Goal: Task Accomplishment & Management: Manage account settings

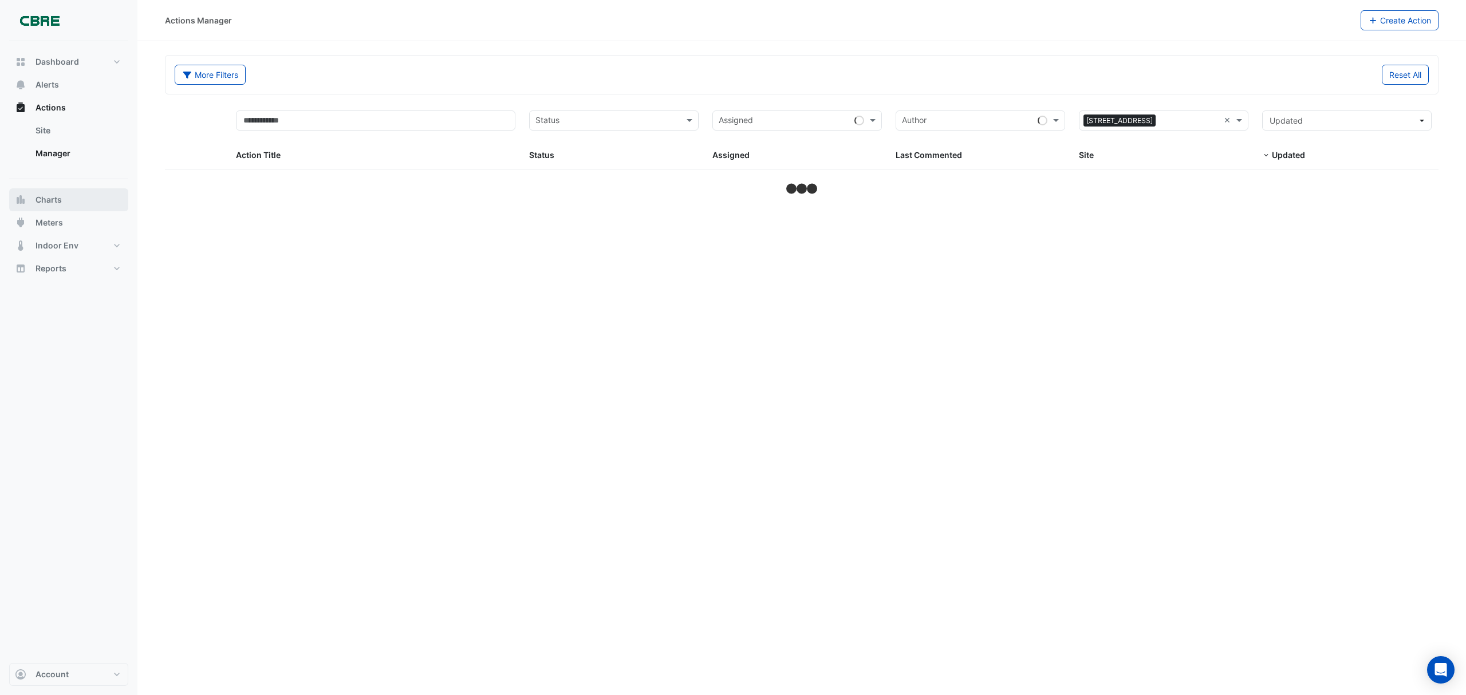
select select "***"
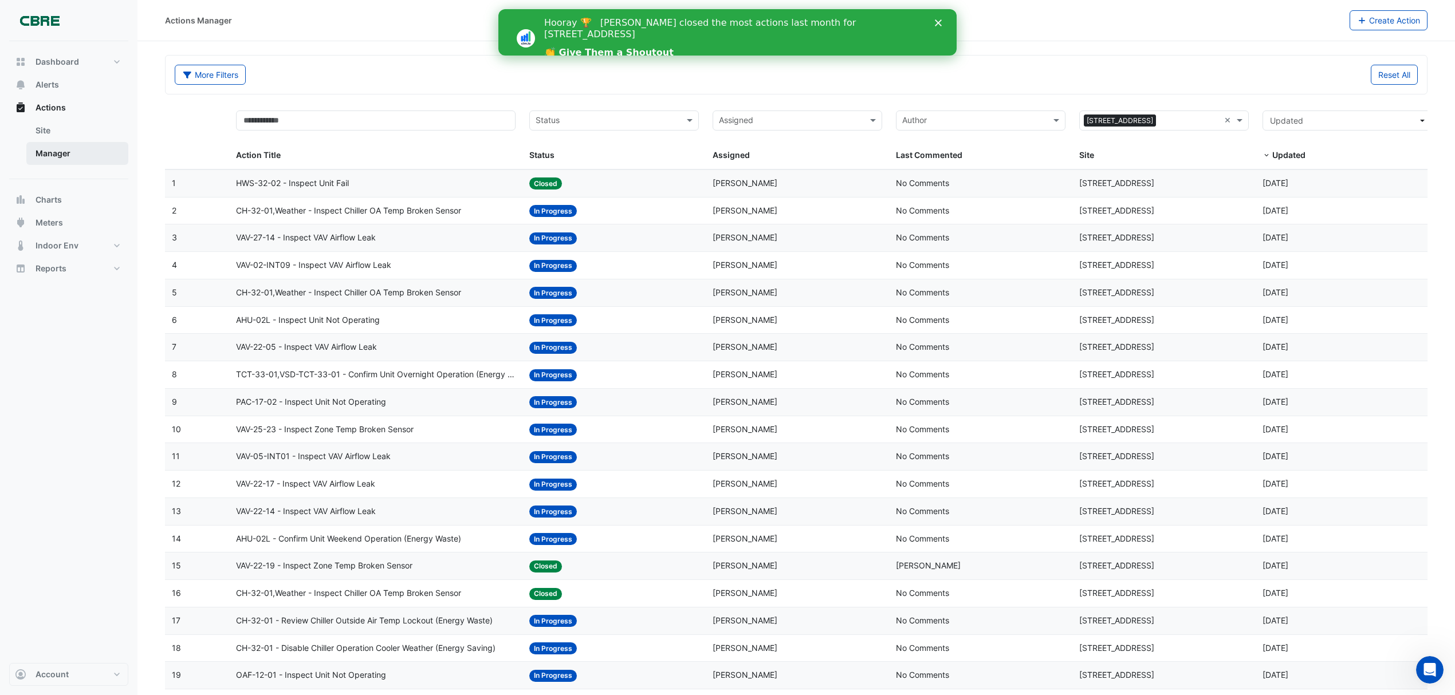
click at [53, 152] on link "Manager" at bounding box center [77, 153] width 102 height 23
click at [598, 125] on input "text" at bounding box center [608, 121] width 144 height 13
click at [573, 154] on div "New" at bounding box center [614, 145] width 168 height 17
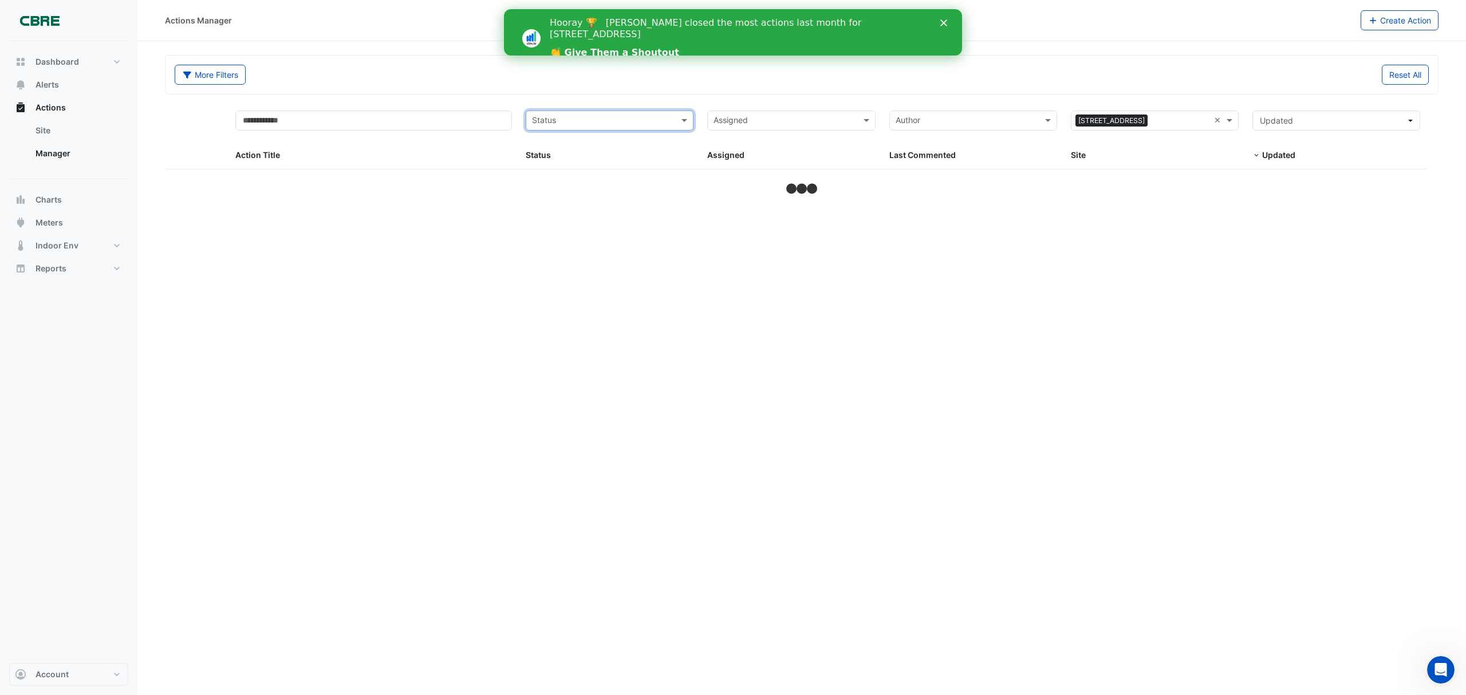
select select "***"
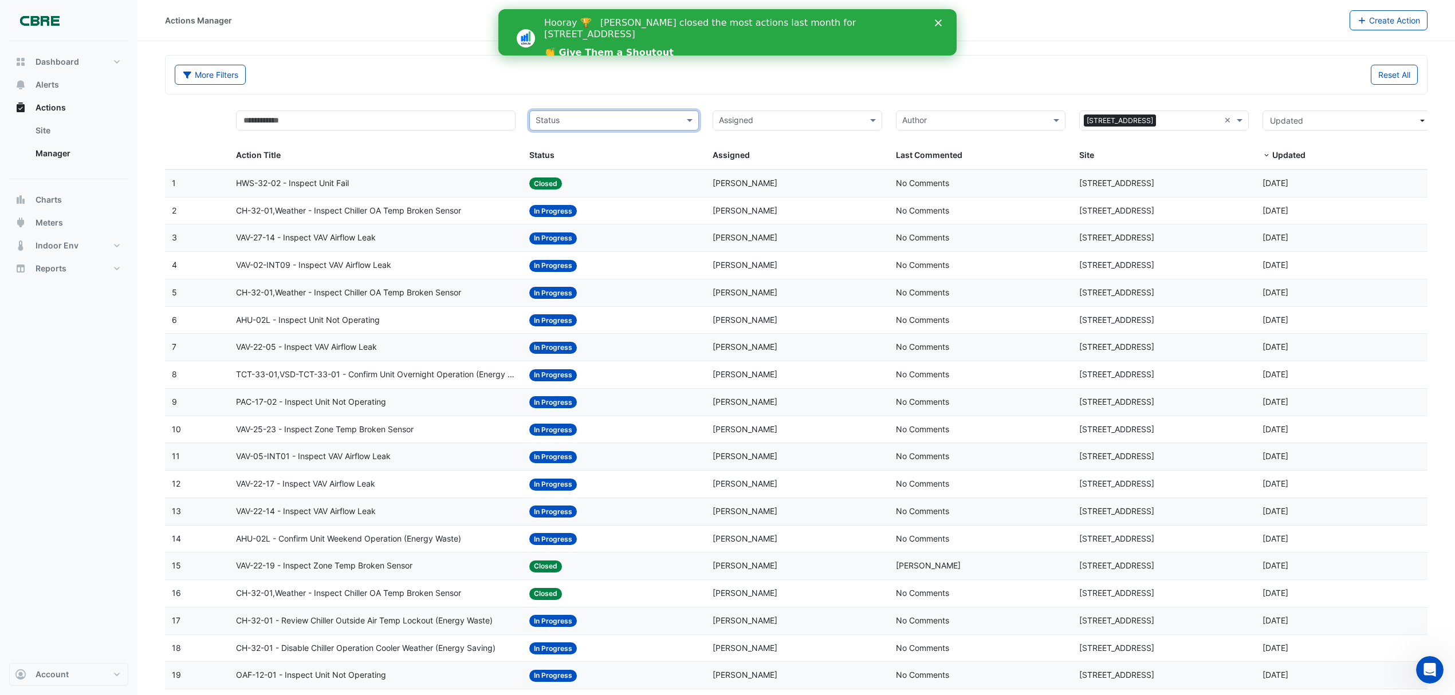
click at [624, 120] on input "text" at bounding box center [608, 121] width 144 height 13
click at [550, 159] on span "In Progress" at bounding box center [560, 163] width 42 height 10
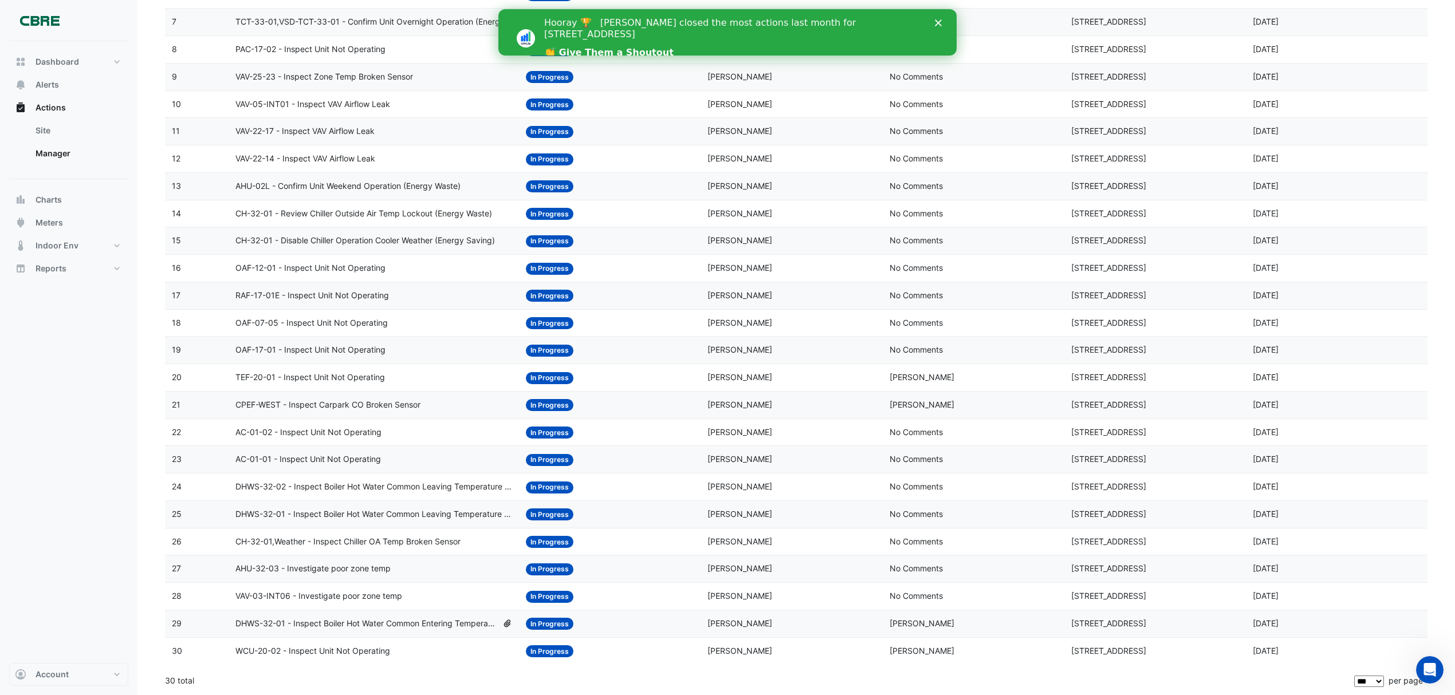
scroll to position [333, 0]
click at [940, 22] on icon "Close" at bounding box center [938, 22] width 7 height 7
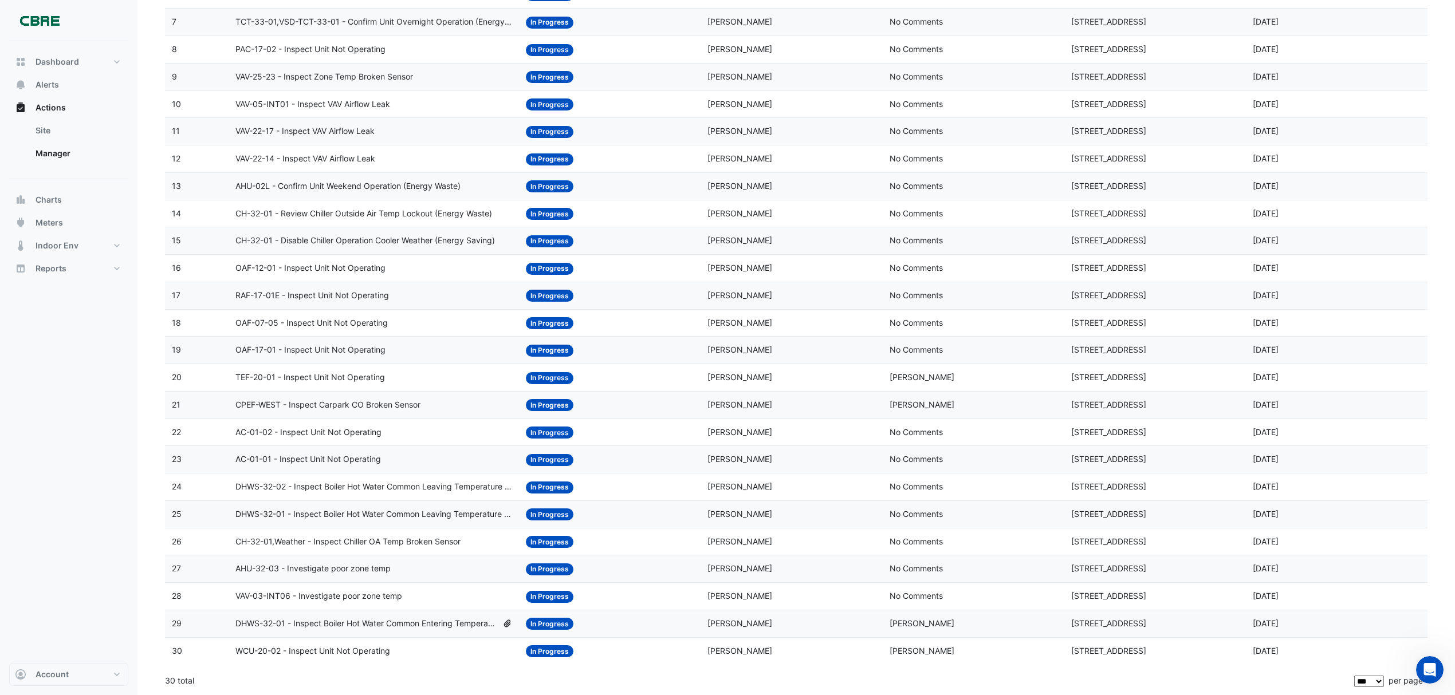
click at [364, 649] on span "WCU-20-02 - Inspect Unit Not Operating" at bounding box center [312, 651] width 155 height 13
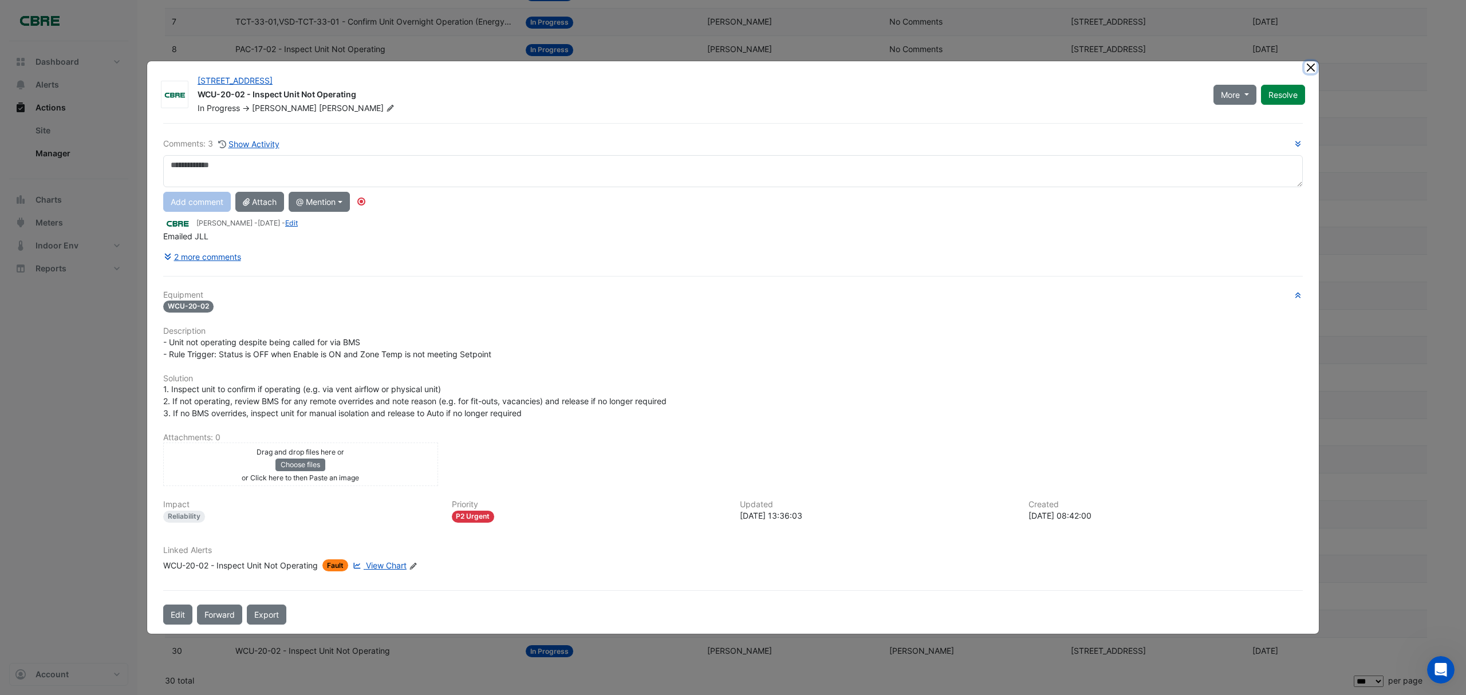
click at [1309, 65] on button "Close" at bounding box center [1311, 67] width 12 height 12
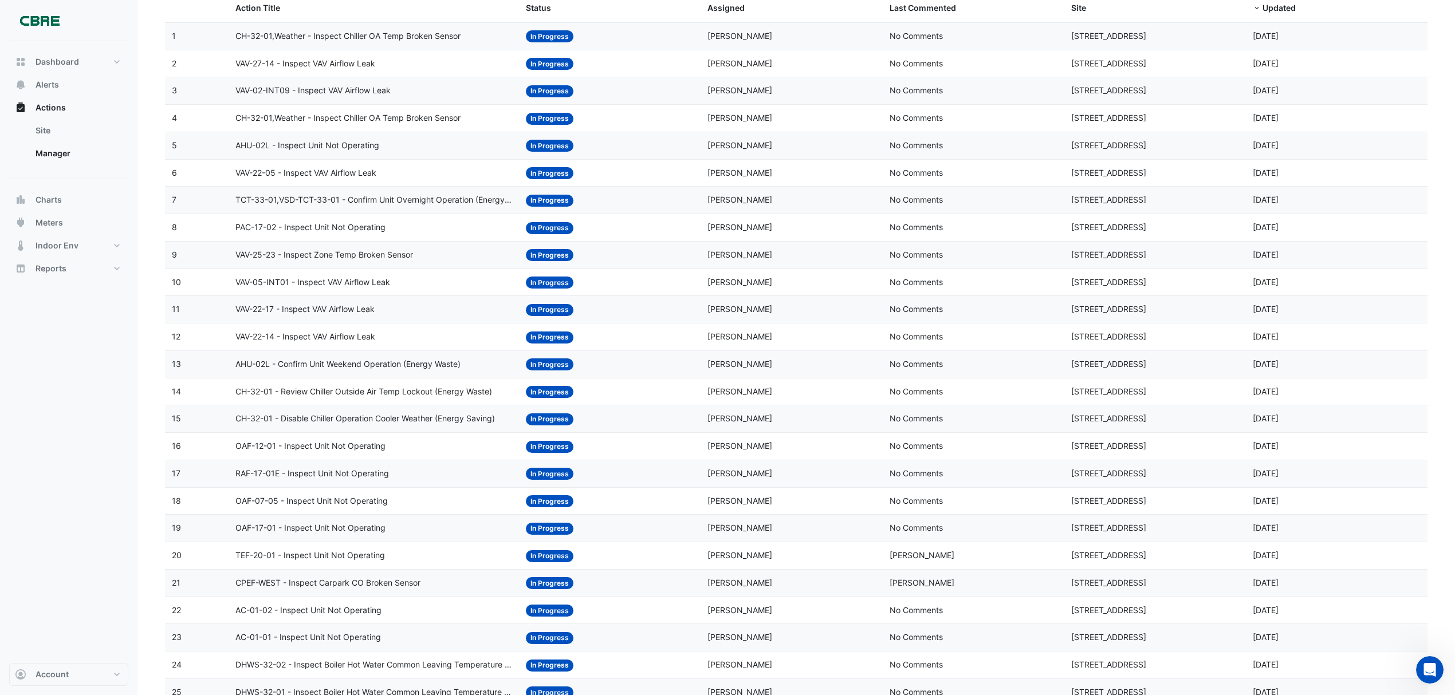
scroll to position [0, 0]
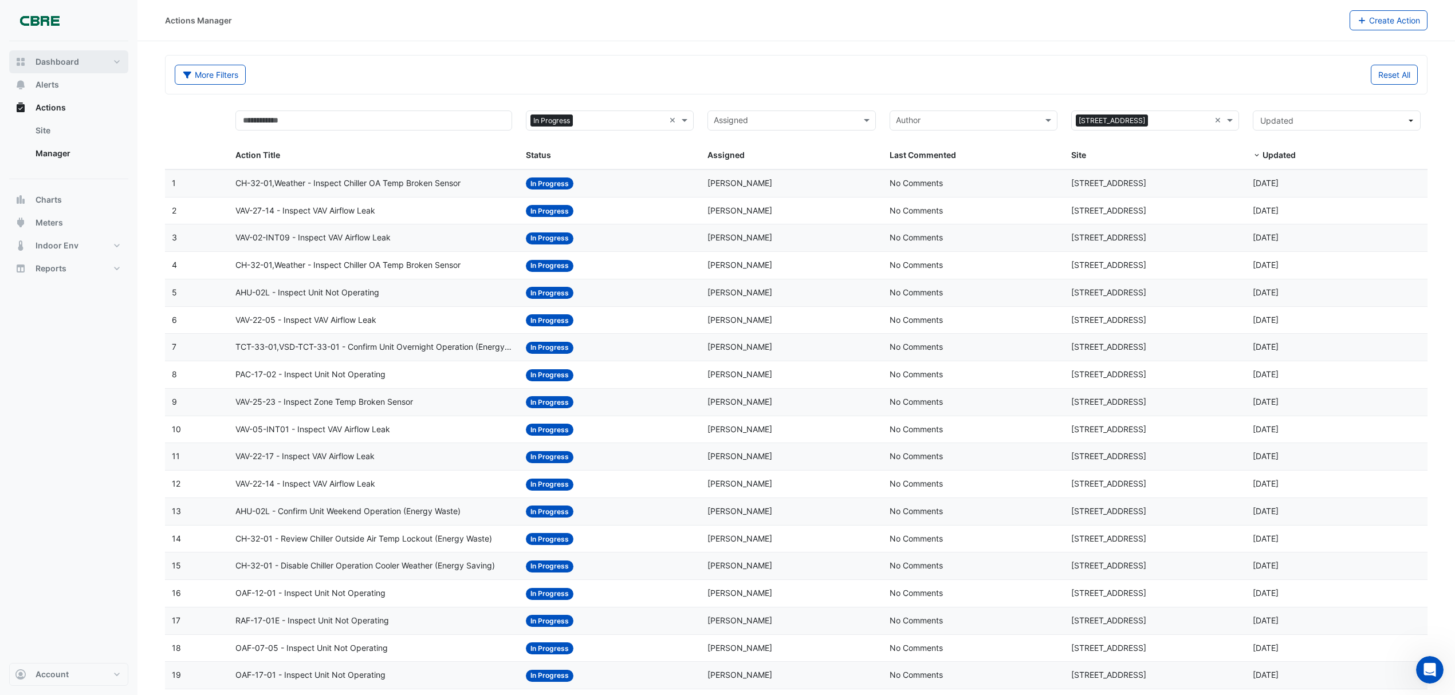
click at [51, 61] on span "Dashboard" at bounding box center [58, 61] width 44 height 11
select select "***"
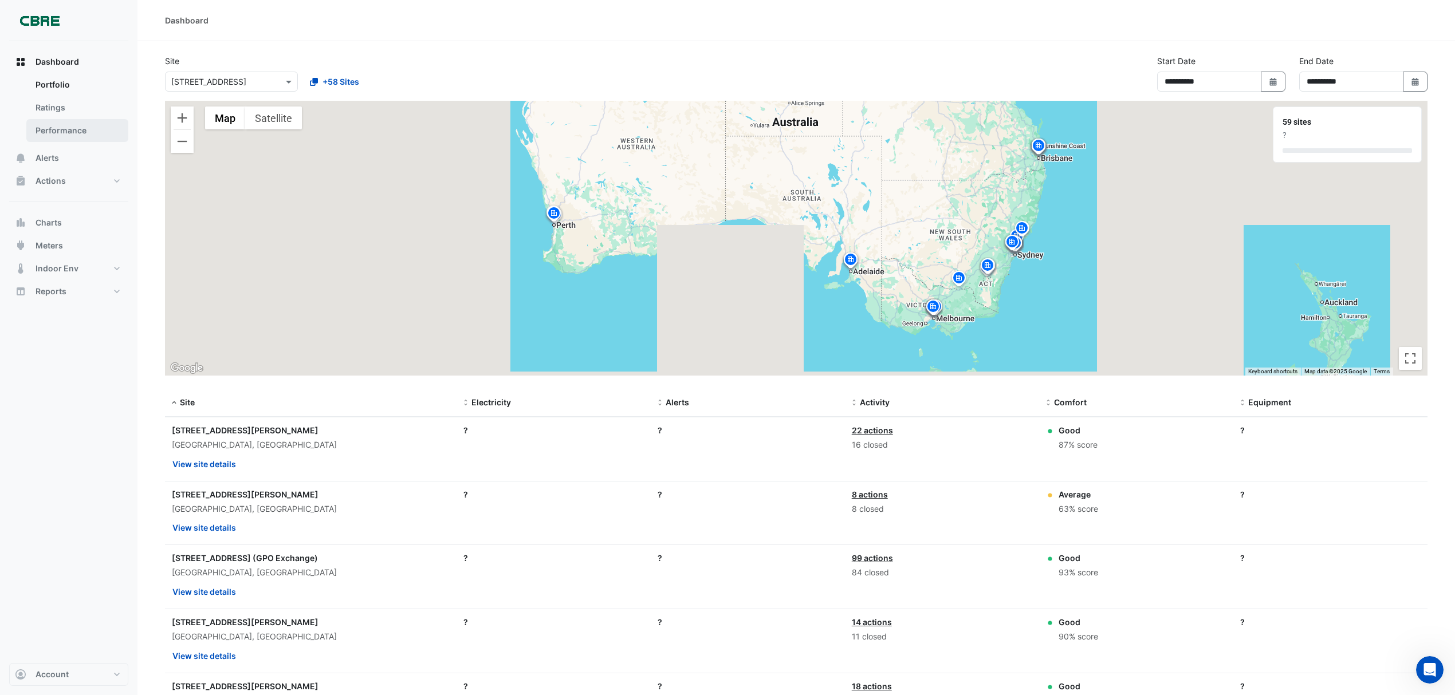
click at [62, 131] on link "Performance" at bounding box center [77, 130] width 102 height 23
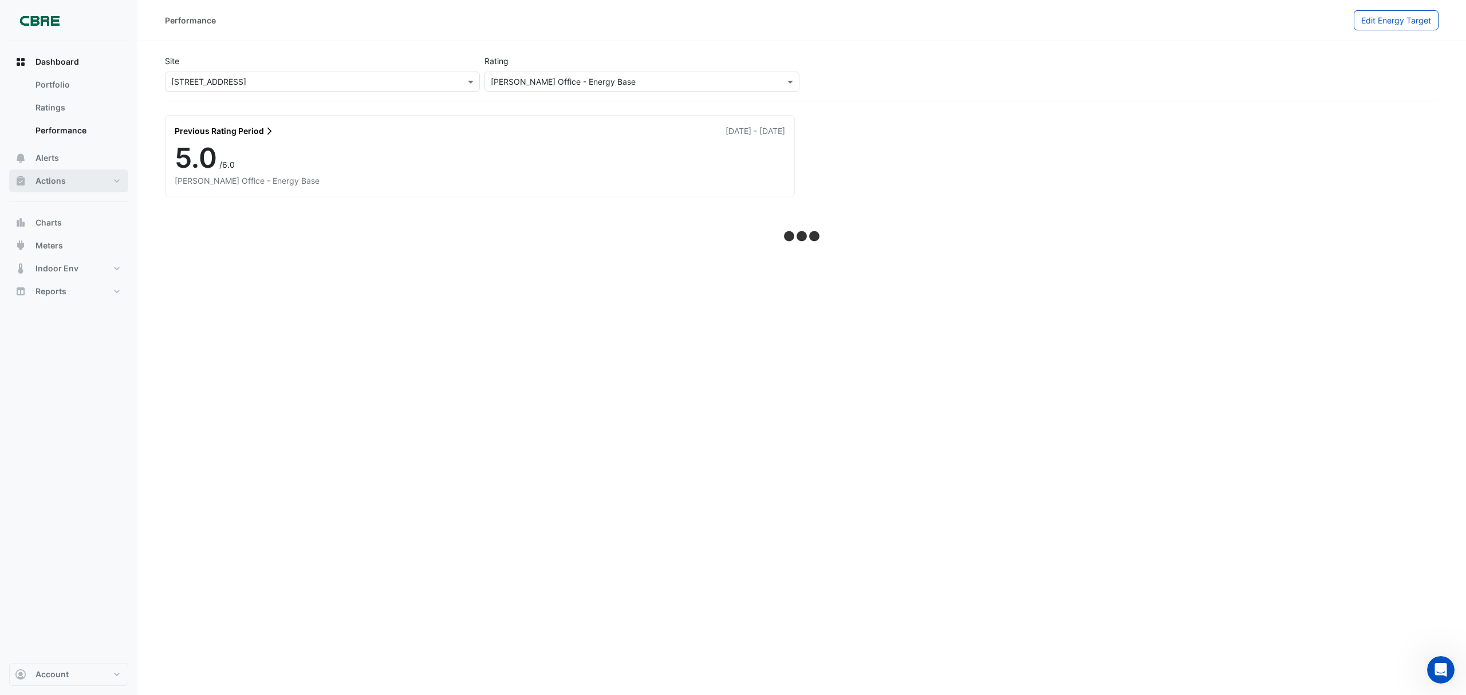
click at [57, 181] on span "Actions" at bounding box center [51, 180] width 30 height 11
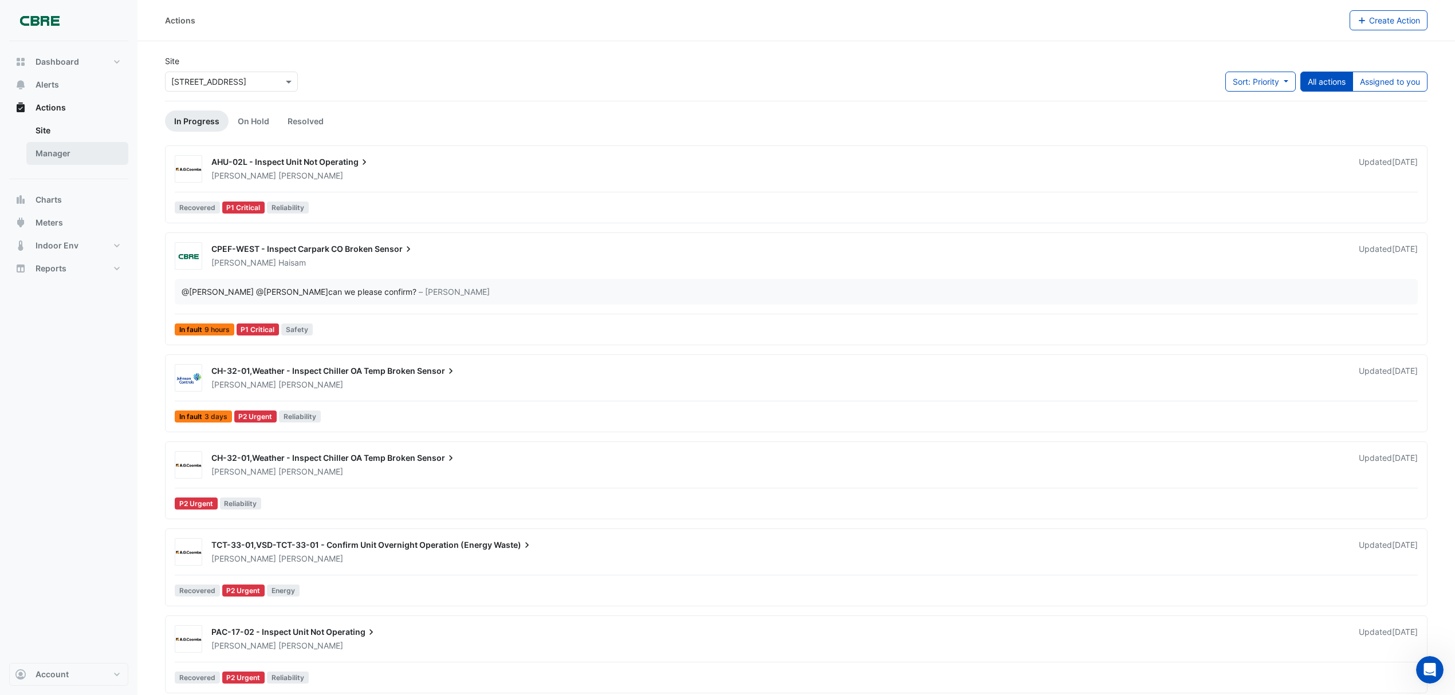
click at [68, 157] on link "Manager" at bounding box center [77, 153] width 102 height 23
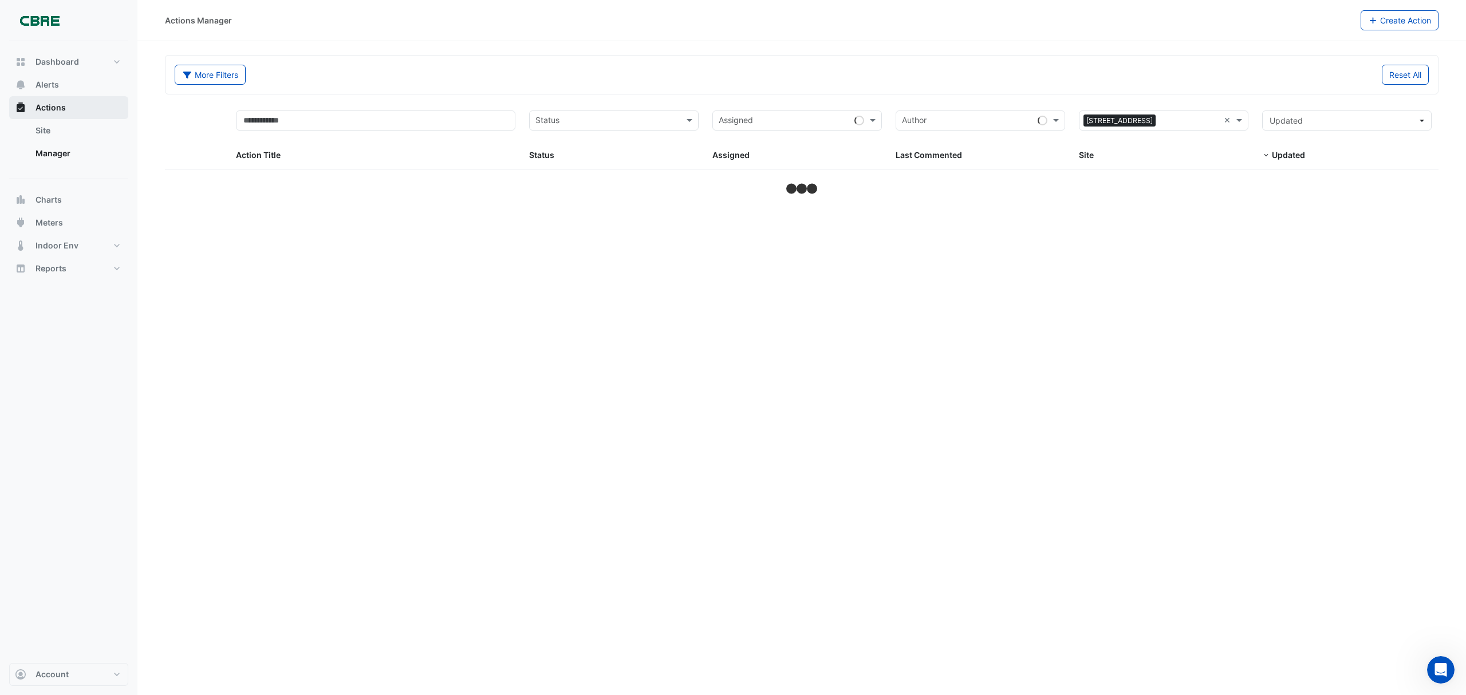
select select "***"
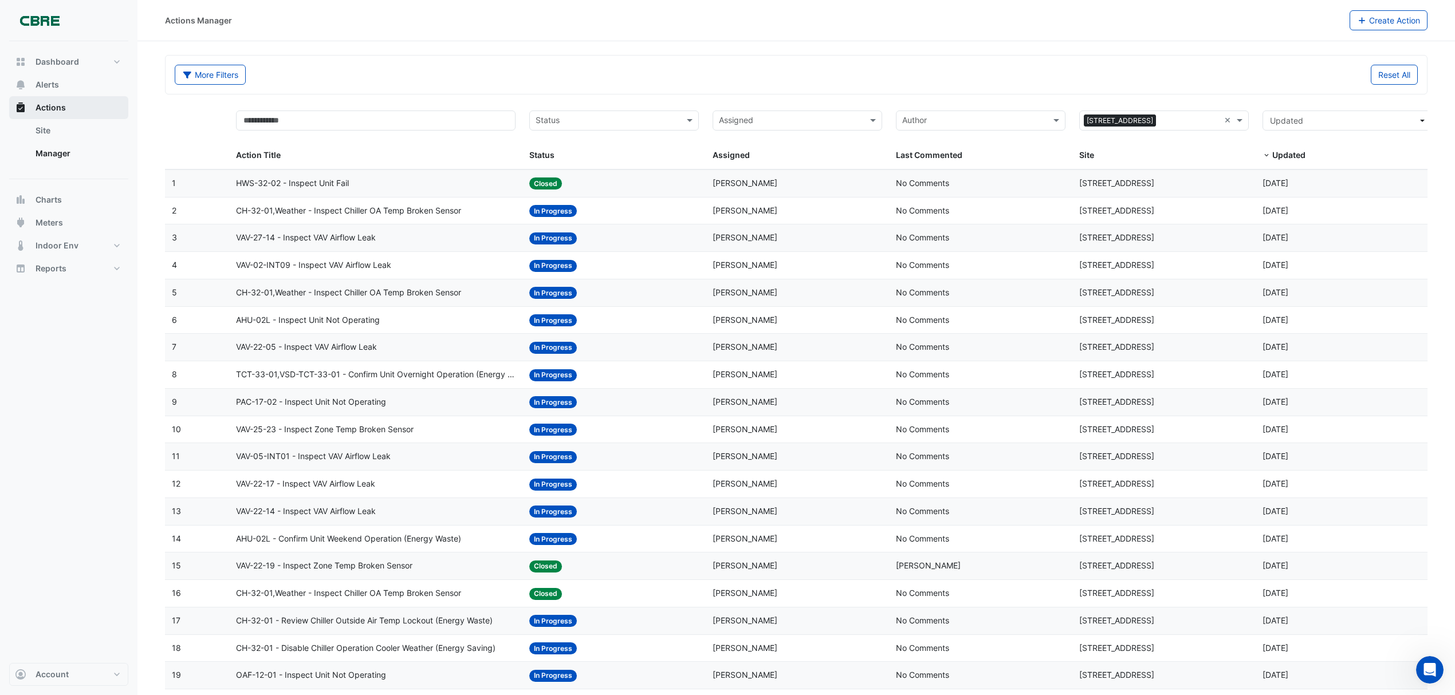
click at [52, 105] on span "Actions" at bounding box center [51, 107] width 30 height 11
click at [581, 124] on input "text" at bounding box center [608, 121] width 144 height 13
click at [557, 140] on div "New" at bounding box center [614, 145] width 168 height 17
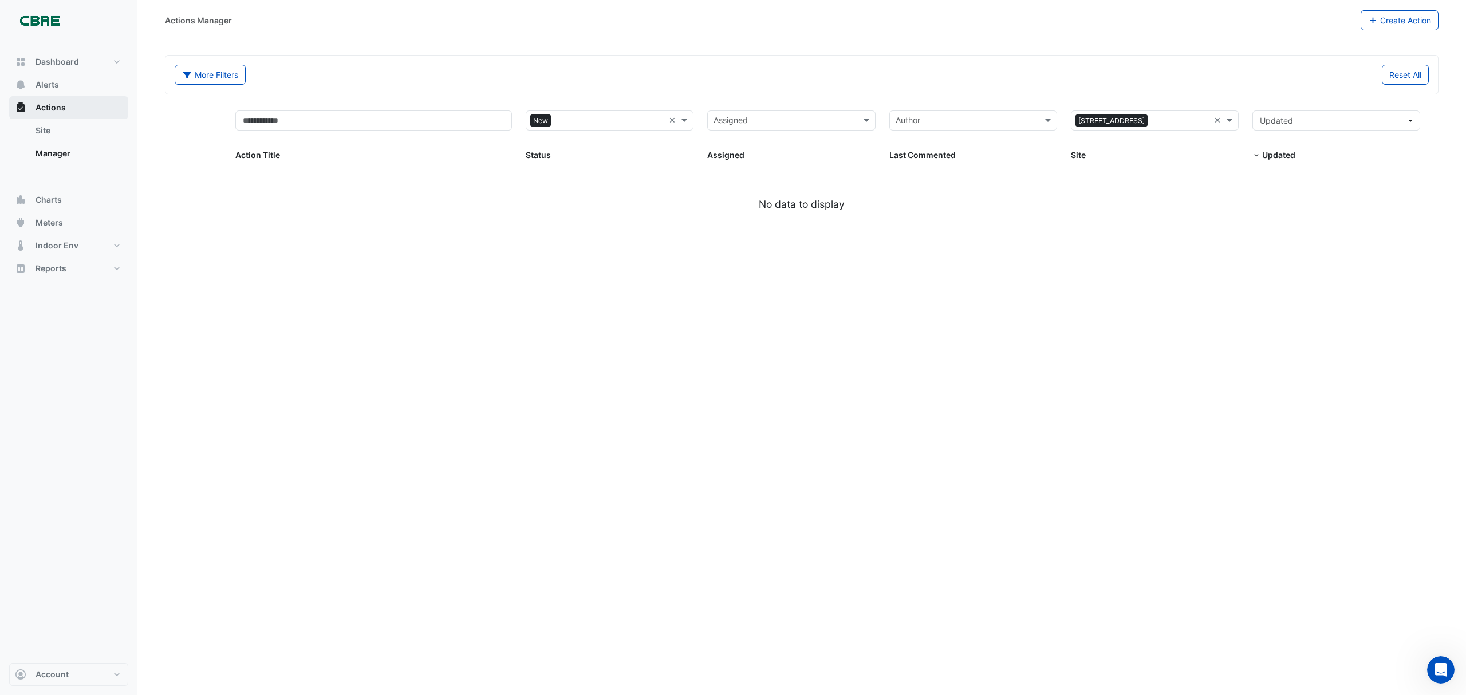
click at [45, 104] on span "Actions" at bounding box center [51, 107] width 30 height 11
click at [56, 60] on span "Dashboard" at bounding box center [58, 61] width 44 height 11
select select "***"
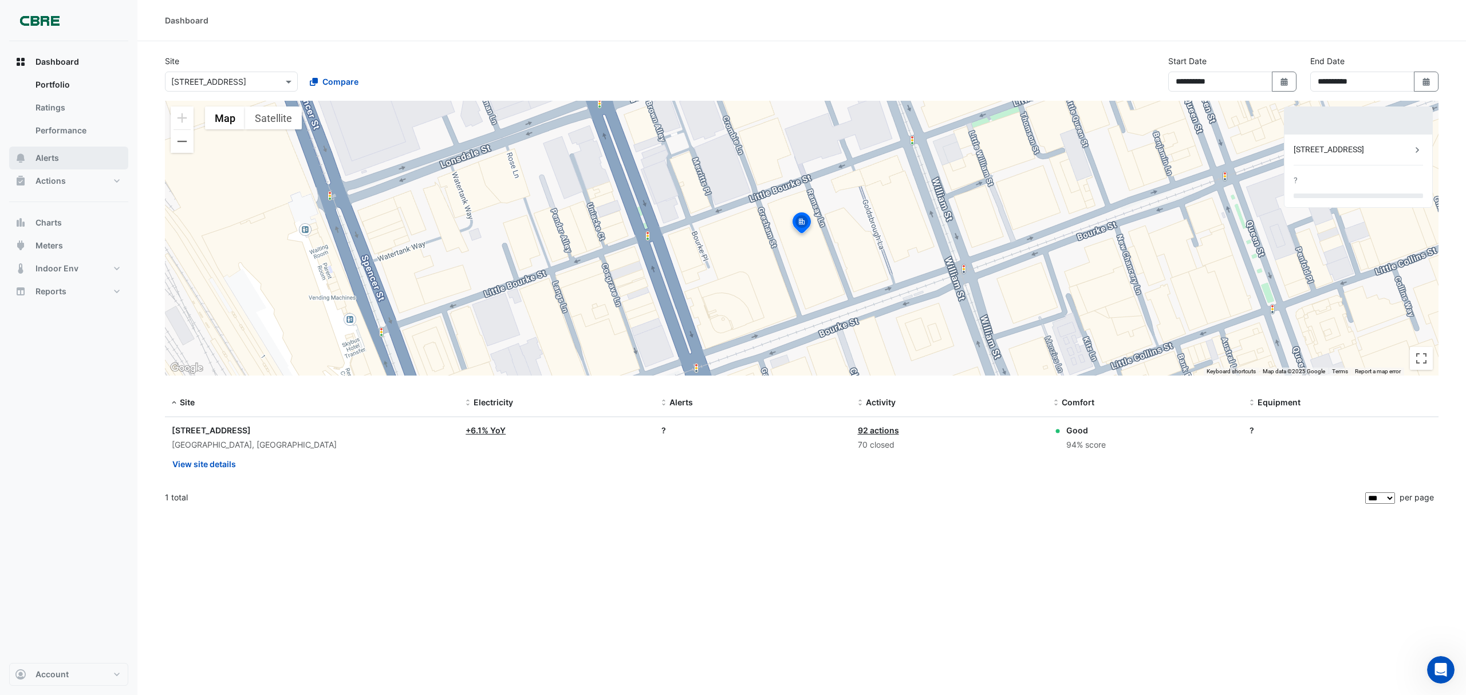
click at [54, 150] on button "Alerts" at bounding box center [68, 158] width 119 height 23
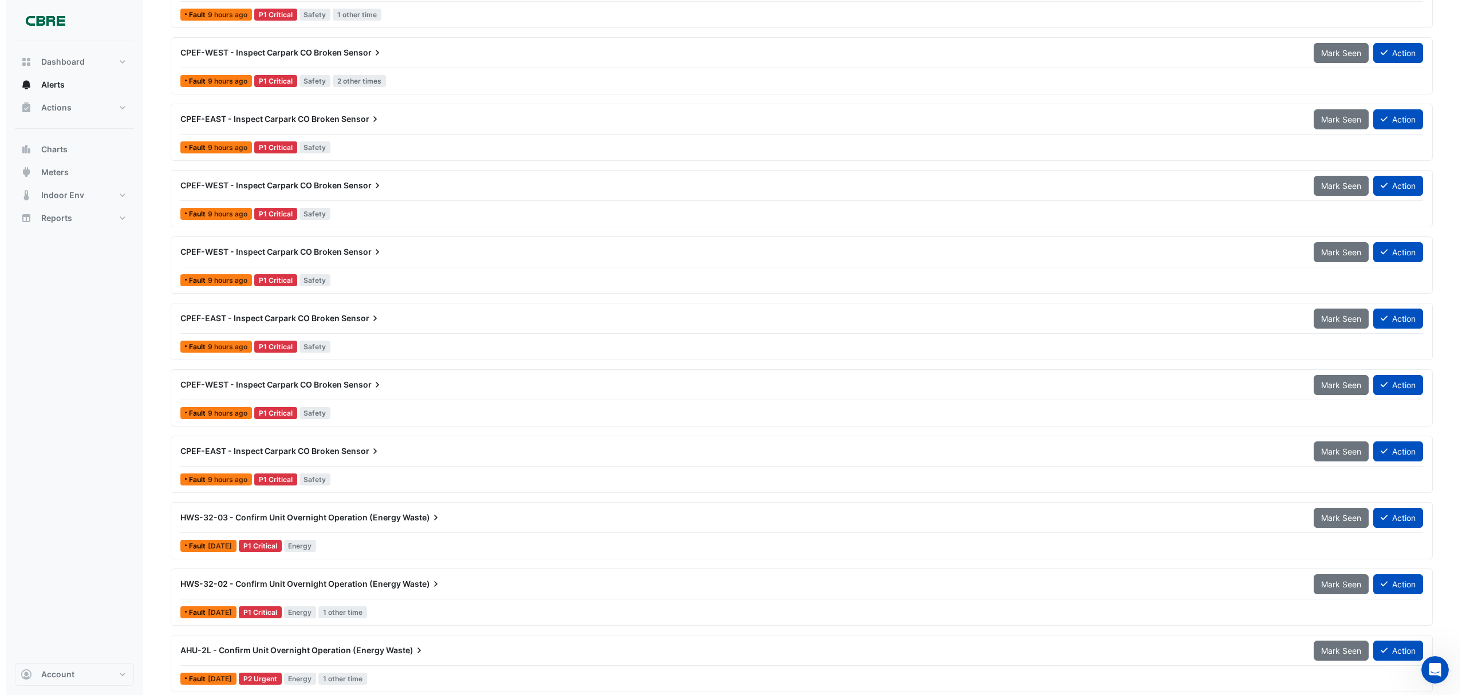
scroll to position [858, 0]
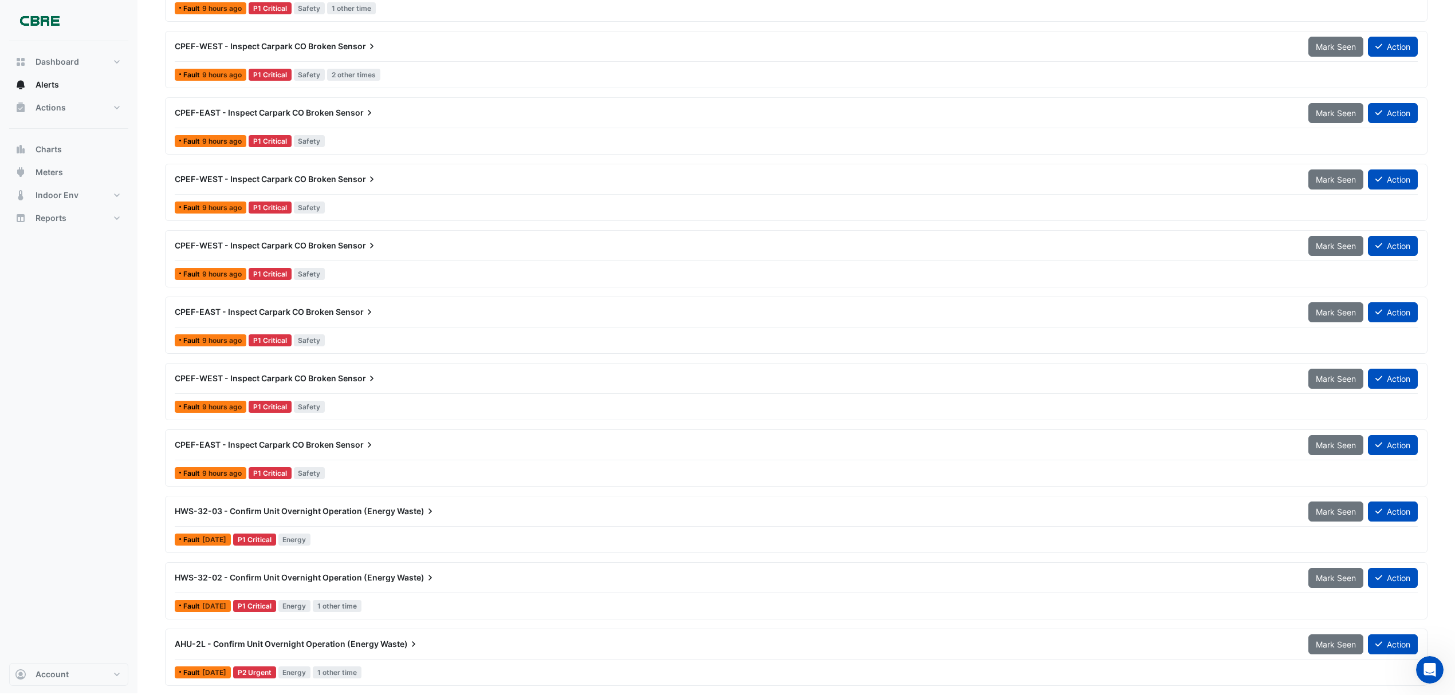
click at [356, 640] on span "AHU-2L - Confirm Unit Overnight Operation (Energy" at bounding box center [277, 644] width 204 height 10
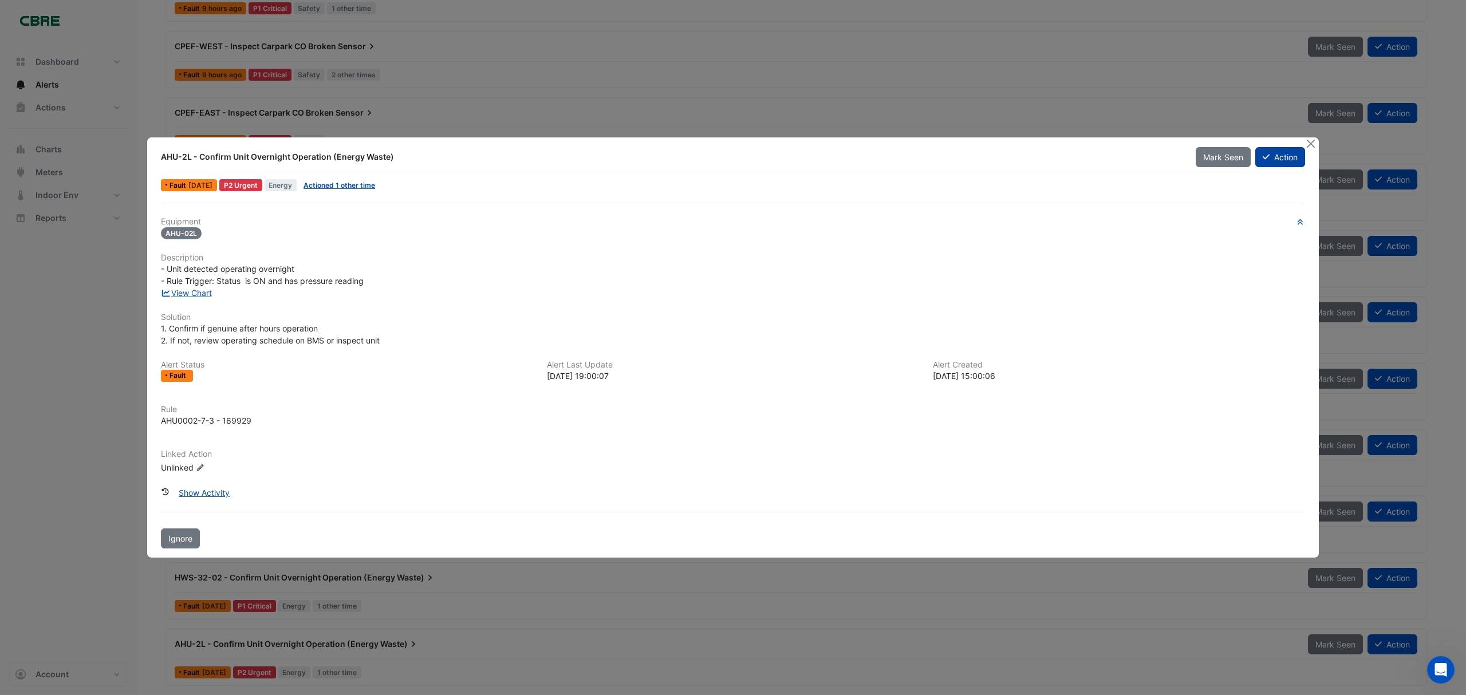
click at [1293, 154] on button "Action" at bounding box center [1281, 157] width 50 height 20
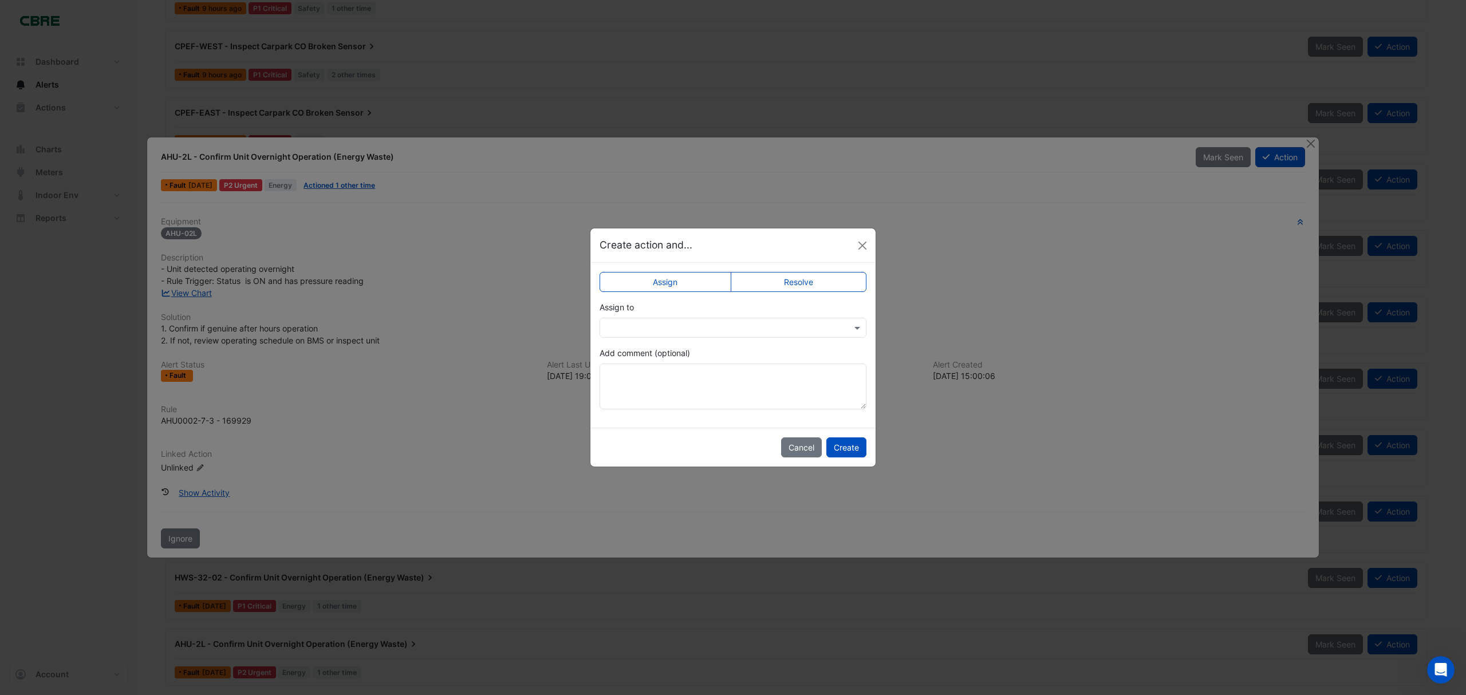
click at [796, 283] on label "Resolve" at bounding box center [799, 282] width 136 height 20
click at [848, 443] on button "Create" at bounding box center [847, 448] width 40 height 20
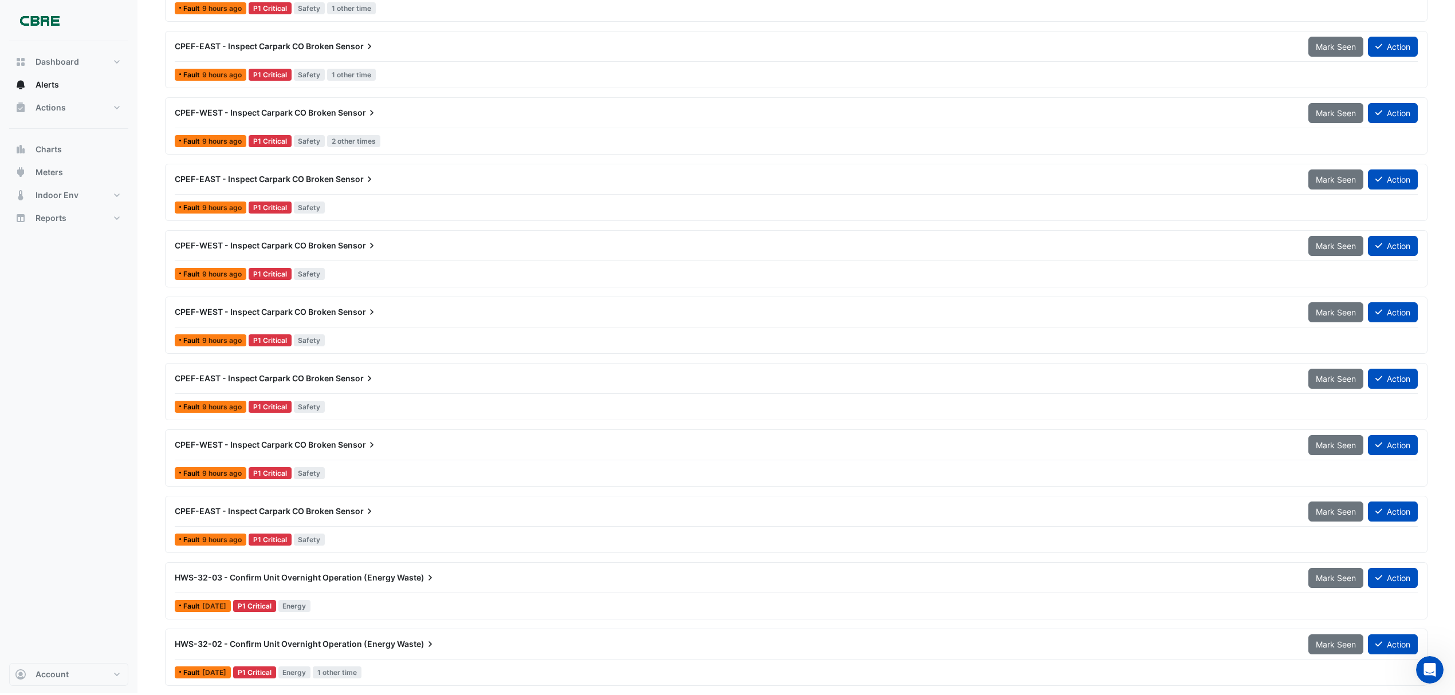
click at [379, 638] on div "HWS-32-02 - Confirm Unit Overnight Operation (Energy Waste)" at bounding box center [735, 644] width 1134 height 21
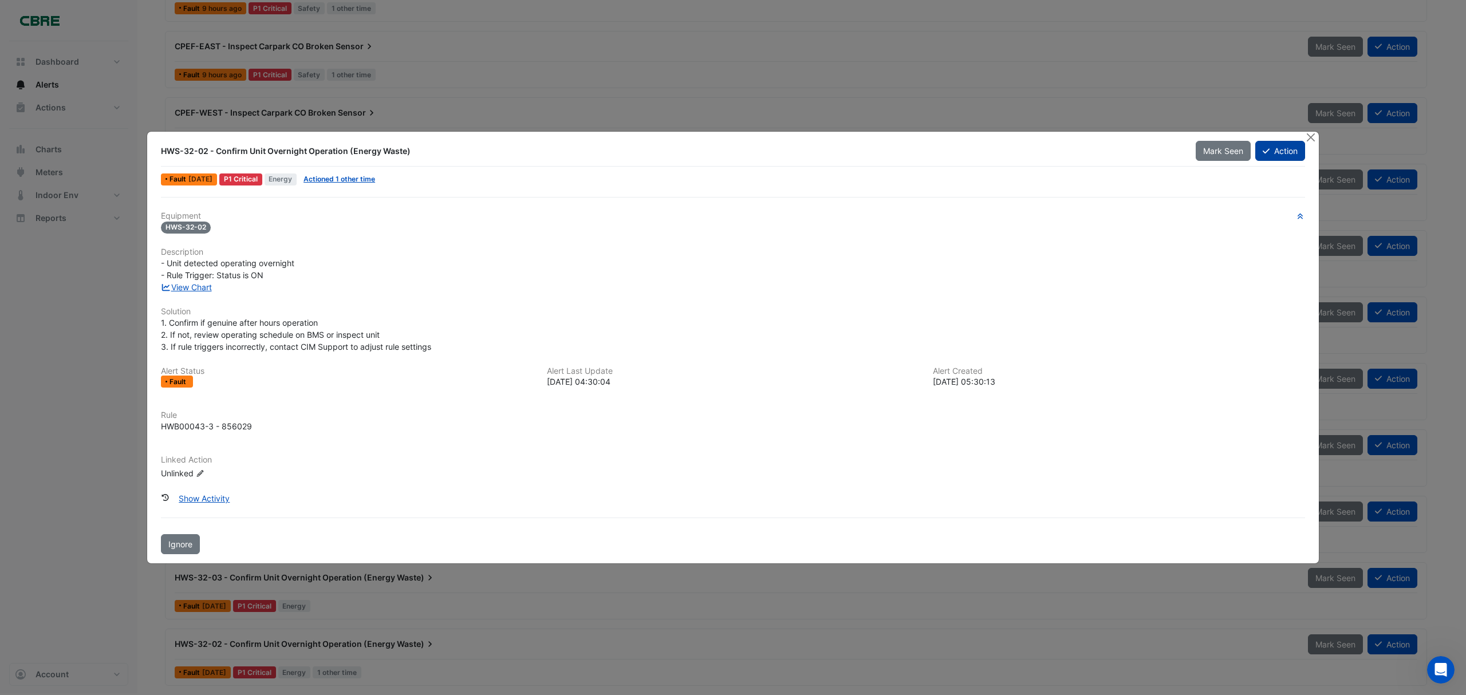
click at [1277, 159] on button "Action" at bounding box center [1281, 151] width 50 height 20
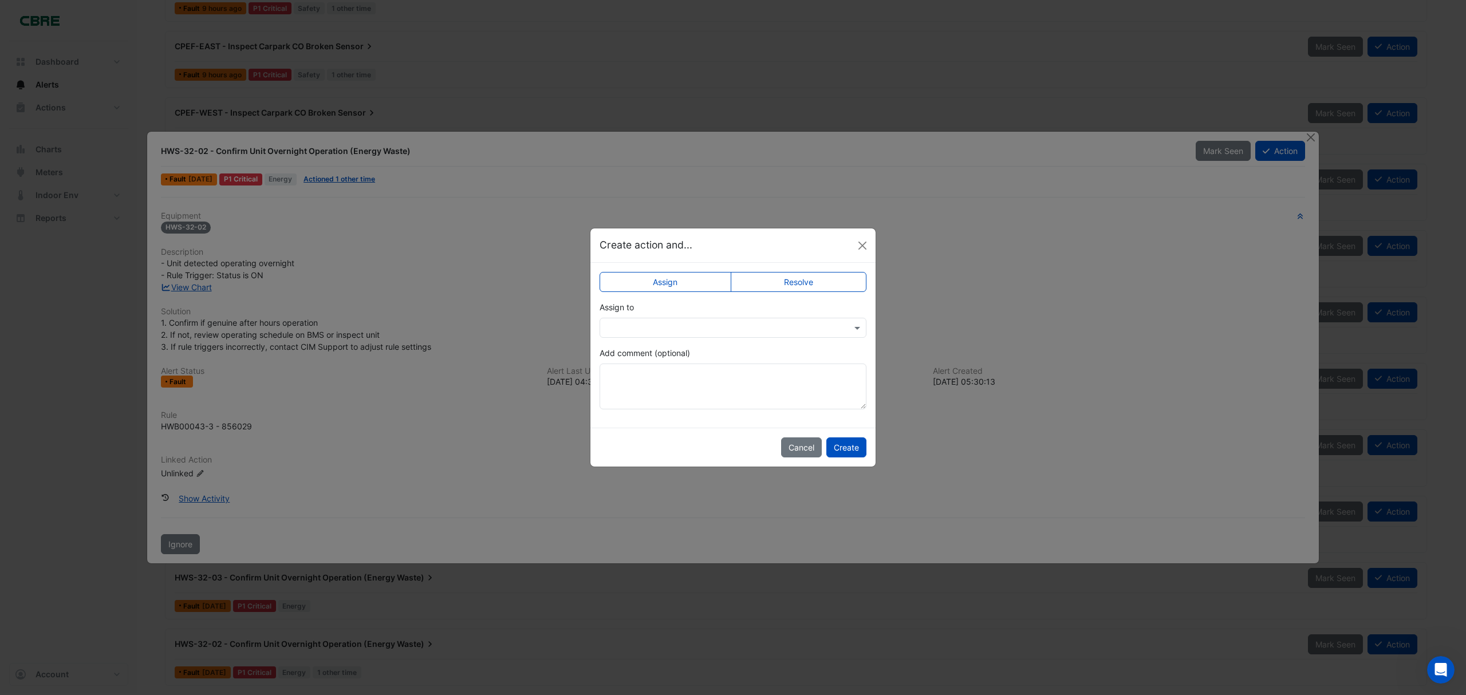
click at [772, 282] on label "Resolve" at bounding box center [799, 282] width 136 height 20
click at [855, 447] on button "Create" at bounding box center [847, 448] width 40 height 20
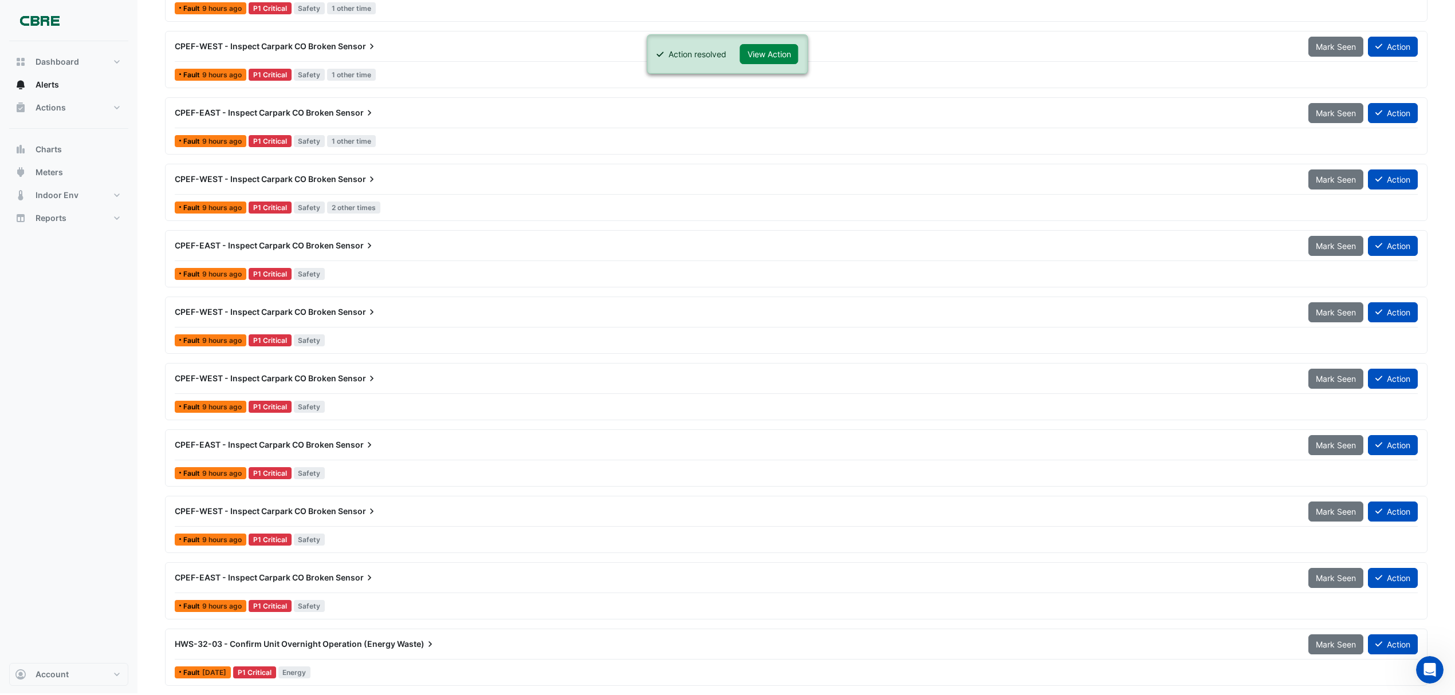
click at [372, 647] on span "HWS-32-03 - Confirm Unit Overnight Operation (Energy" at bounding box center [285, 644] width 221 height 10
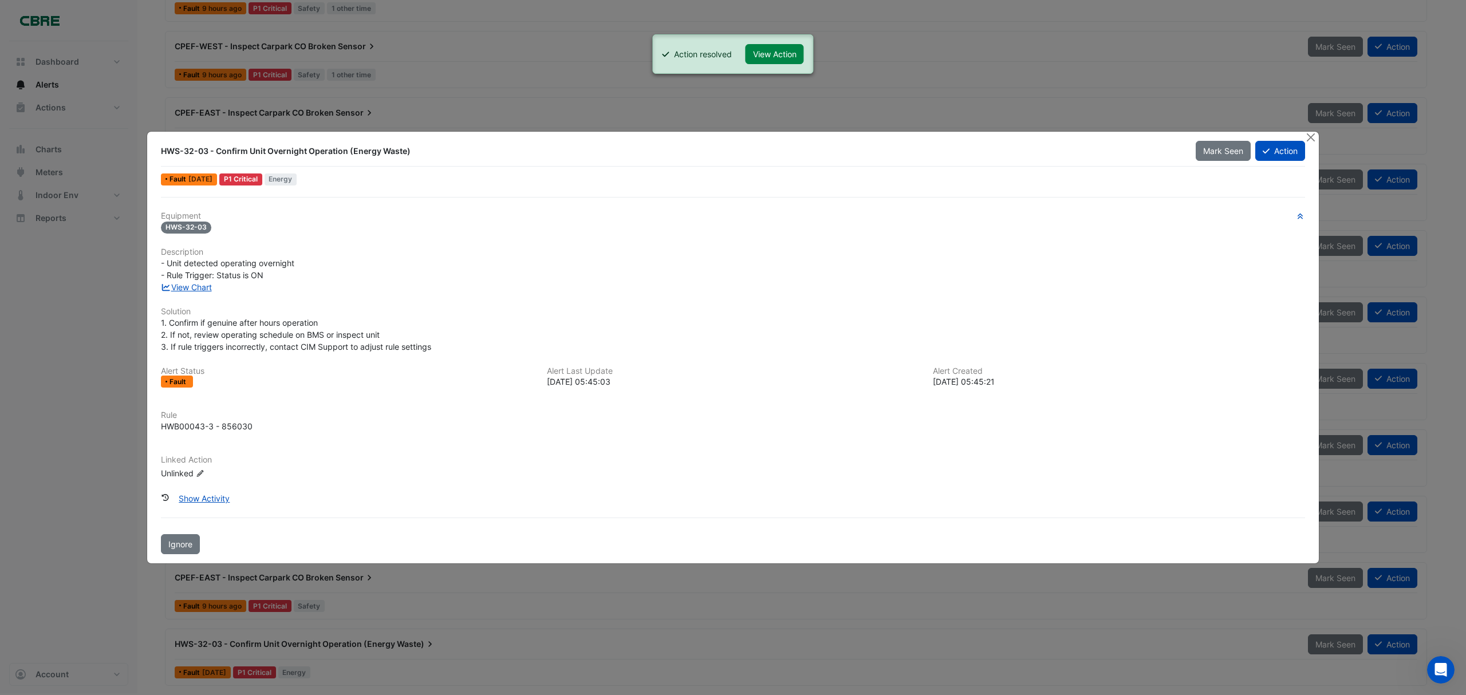
click at [1279, 138] on div "HWS-32-03 - Confirm Unit Overnight Operation (Energy Waste) Mark Seen Action Fa…" at bounding box center [733, 348] width 1172 height 432
click at [1279, 150] on button "Action" at bounding box center [1281, 151] width 50 height 20
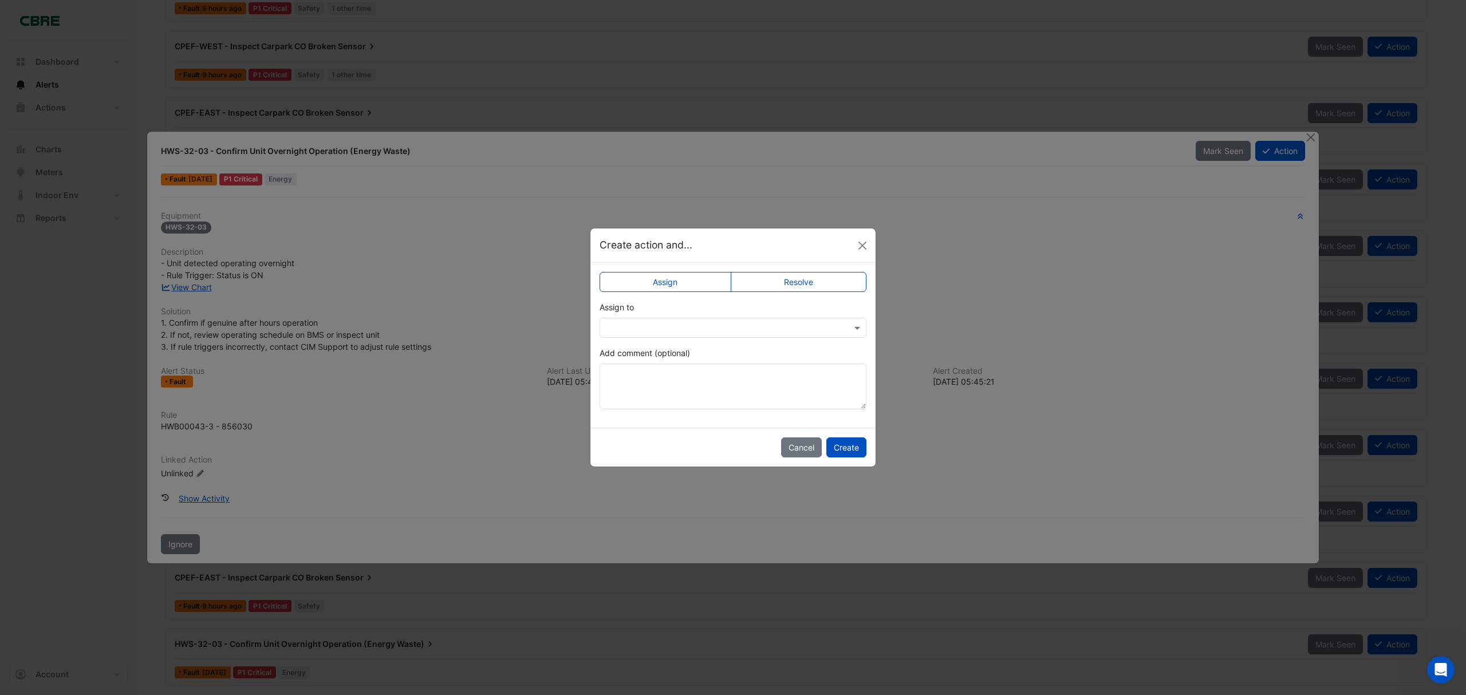
click at [771, 280] on label "Resolve" at bounding box center [799, 282] width 136 height 20
click at [835, 445] on button "Create" at bounding box center [847, 448] width 40 height 20
